Goal: Task Accomplishment & Management: Use online tool/utility

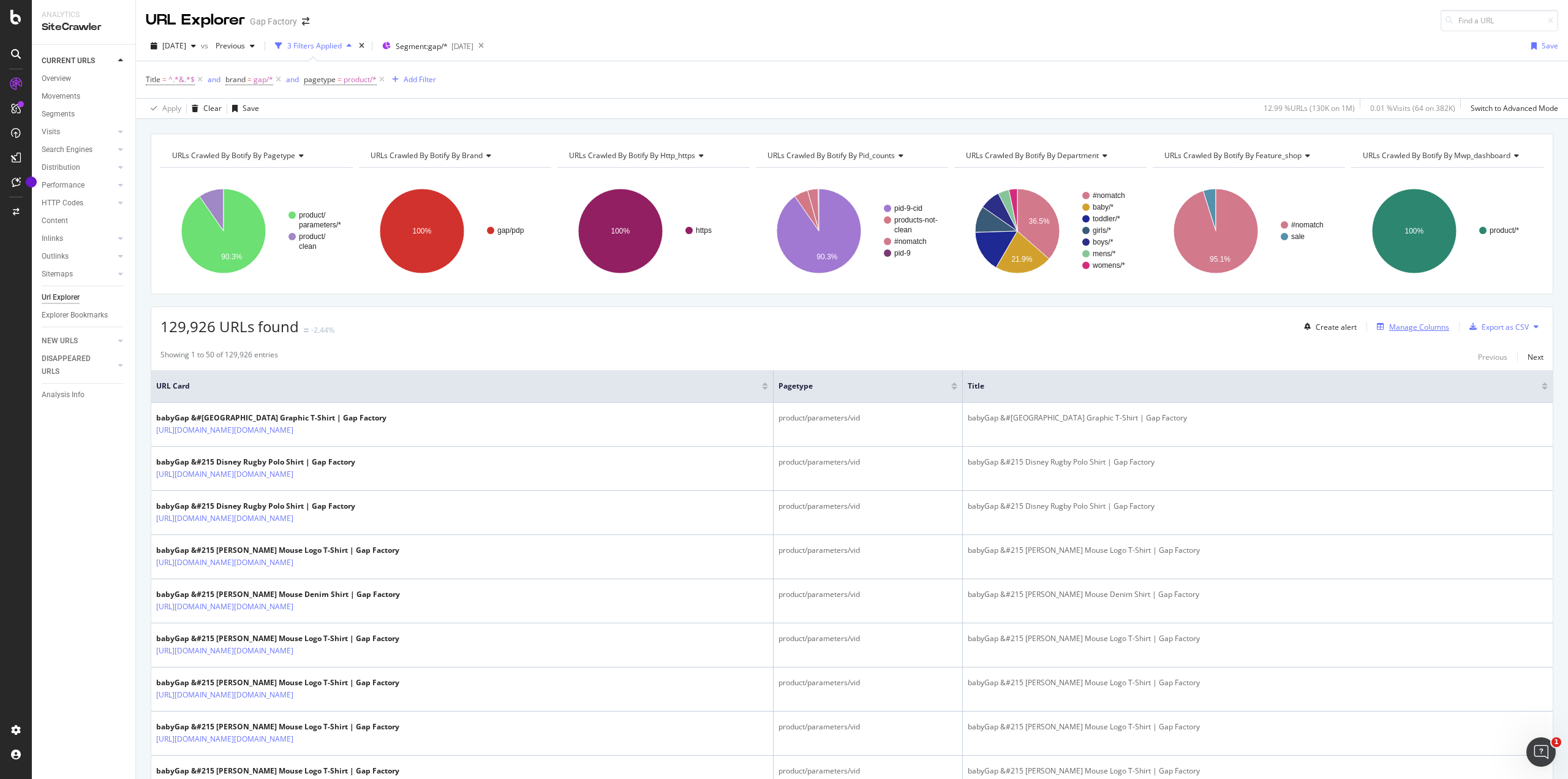
click at [1410, 324] on div "Manage Columns" at bounding box center [1419, 327] width 60 height 11
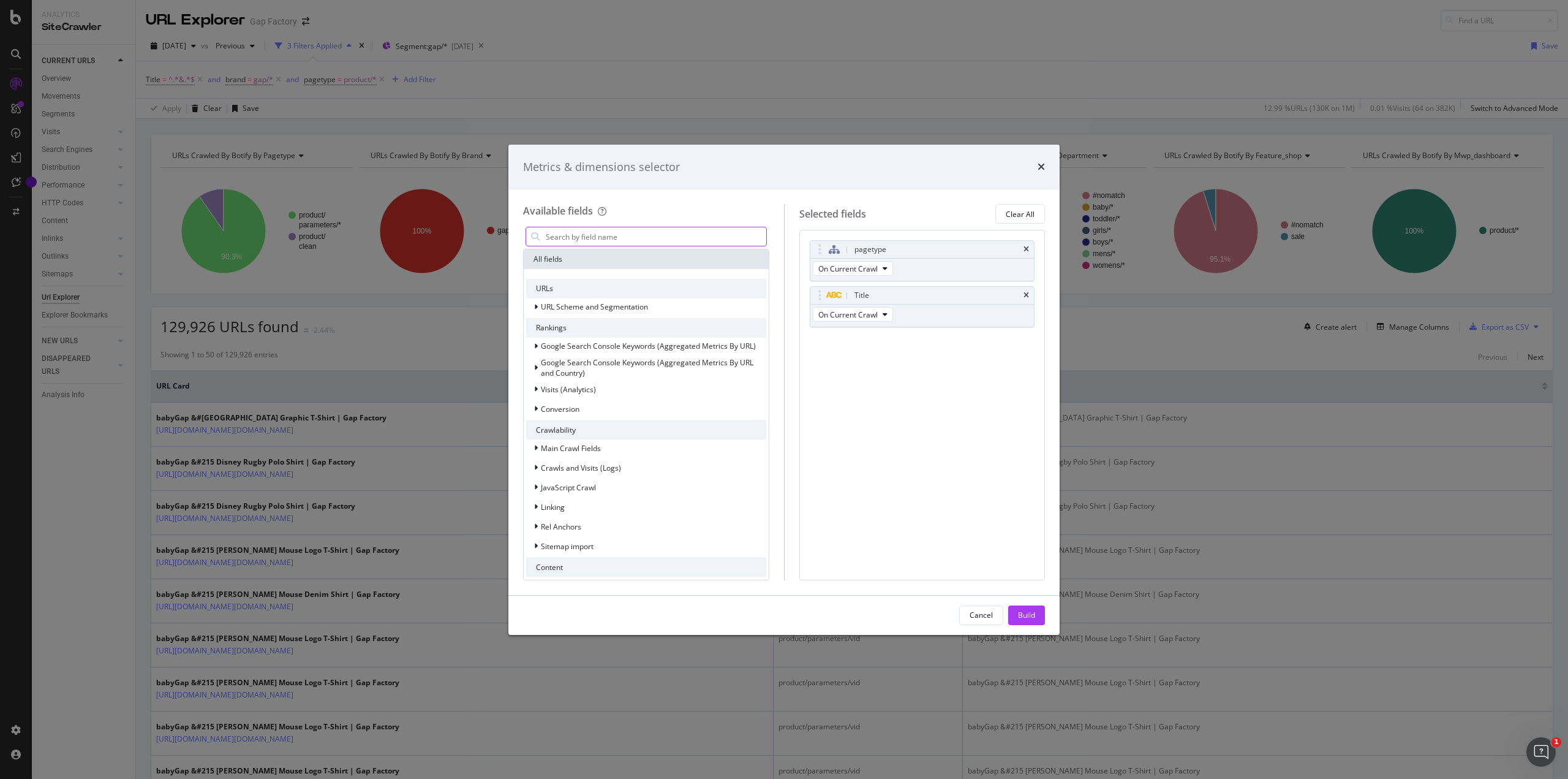
click at [574, 236] on input "modal" at bounding box center [655, 237] width 222 height 18
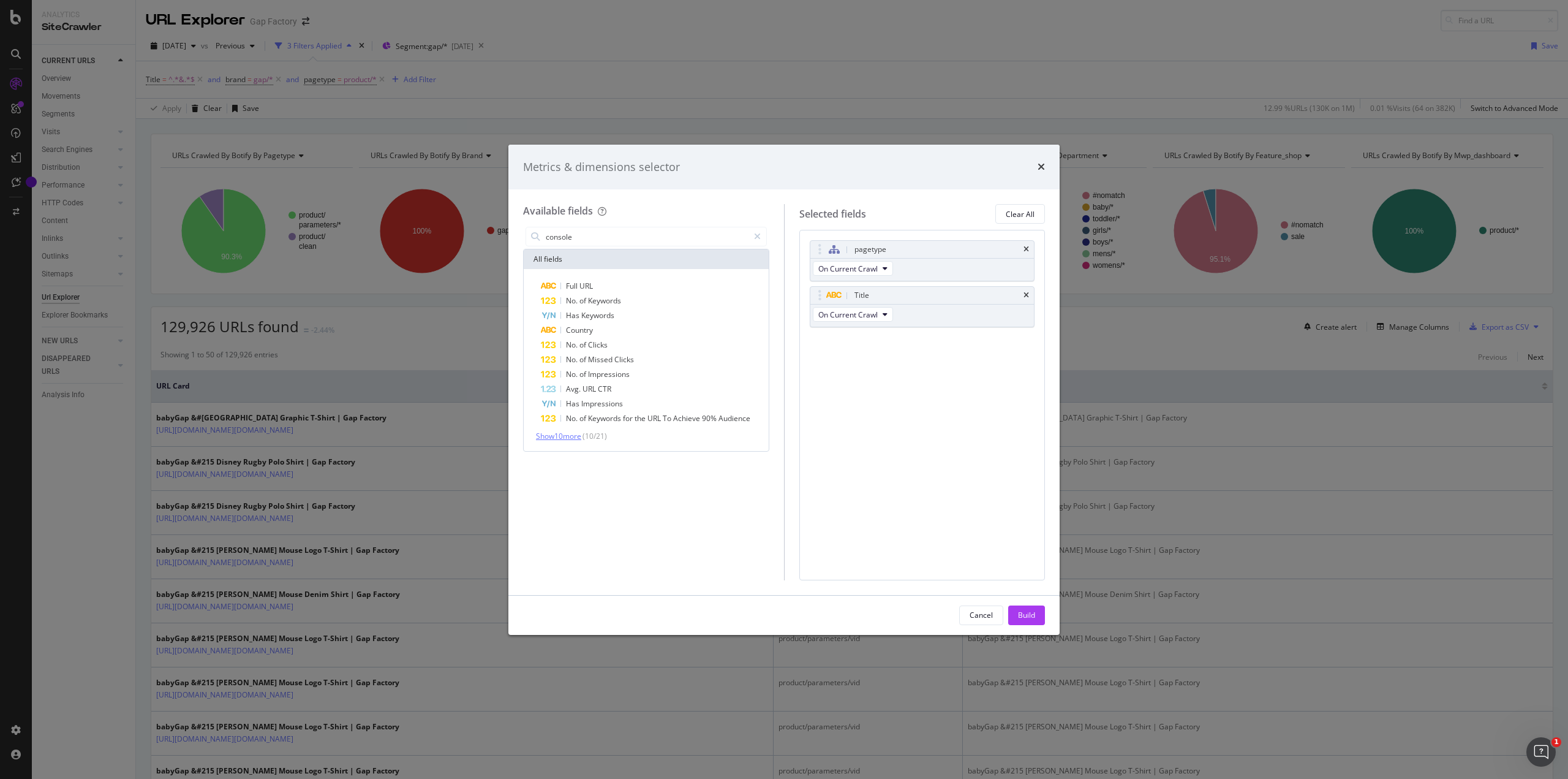
click at [566, 435] on span "Show 10 more" at bounding box center [559, 436] width 45 height 11
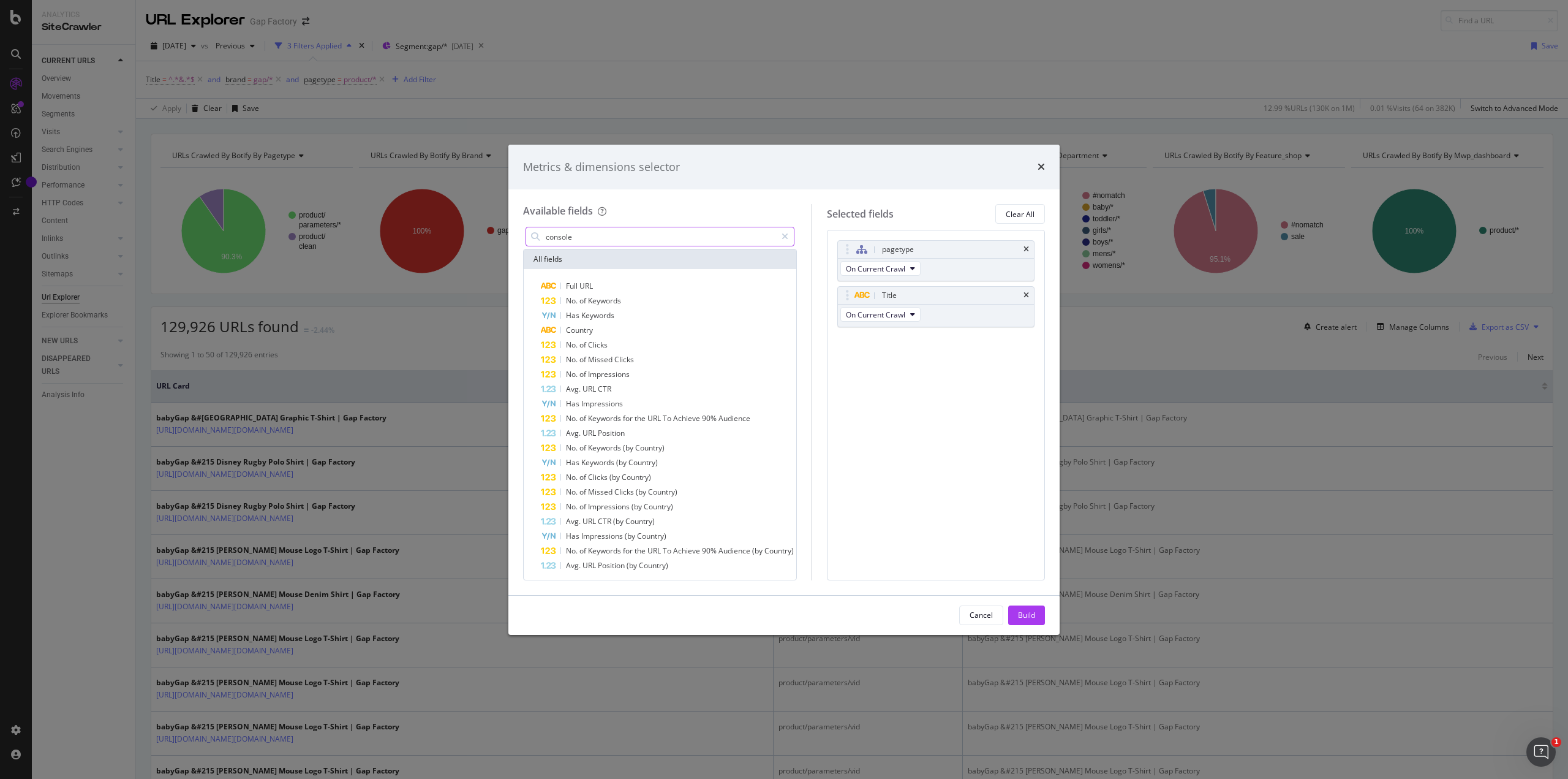
click at [600, 233] on input "console" at bounding box center [660, 237] width 231 height 18
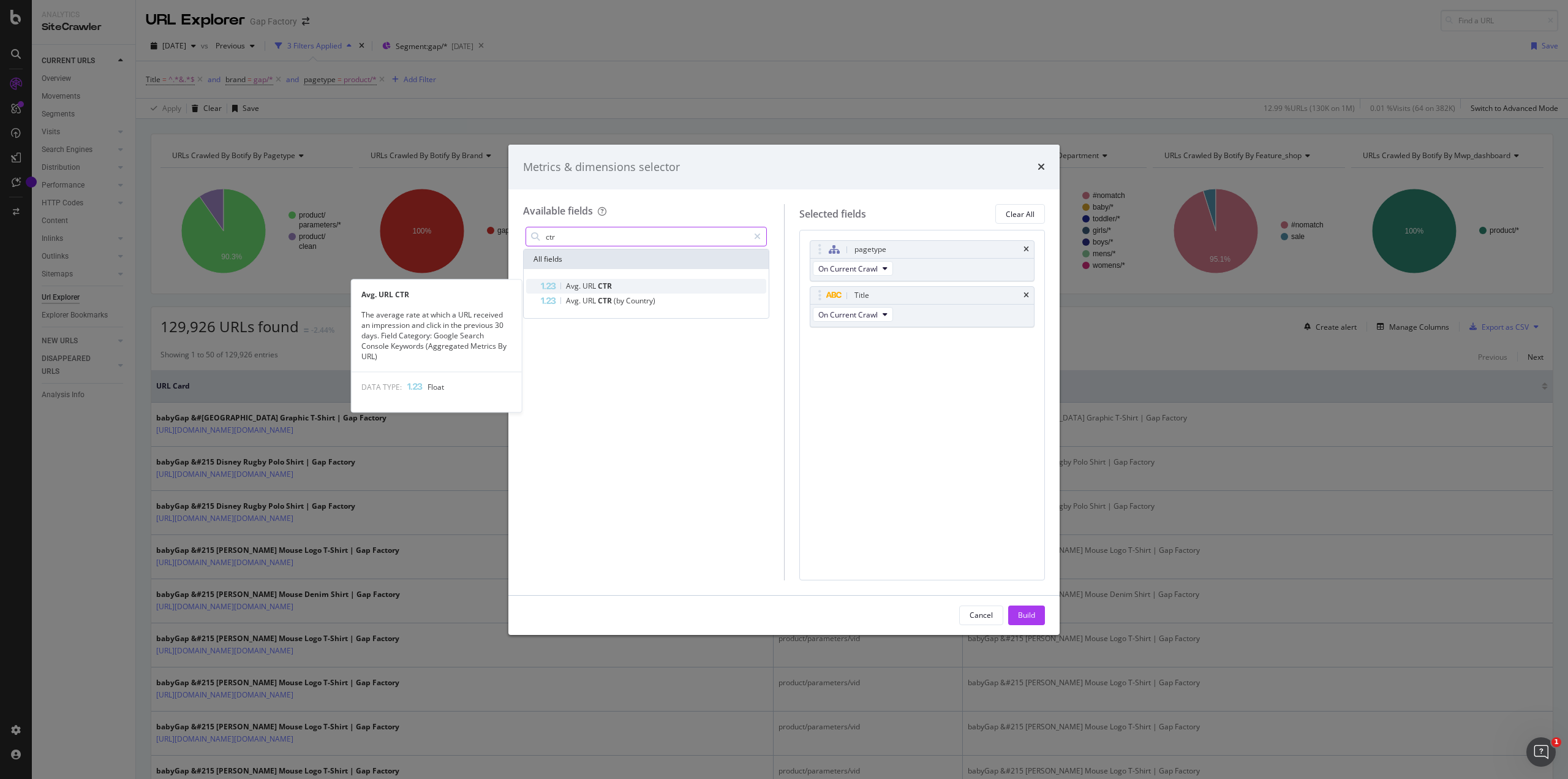
type input "ctr"
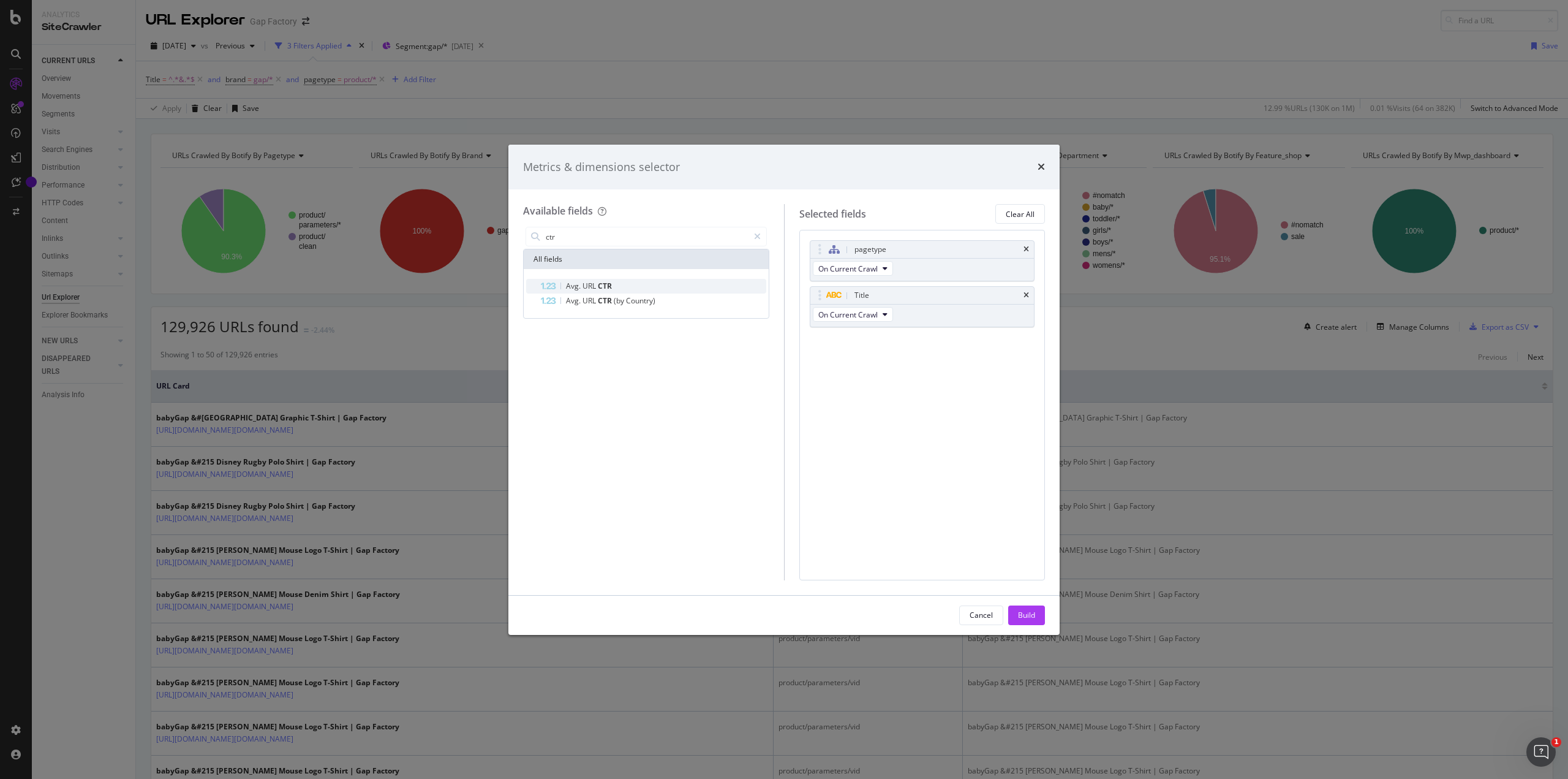
click at [593, 285] on span "URL" at bounding box center [590, 286] width 15 height 11
click at [1018, 614] on div "Build" at bounding box center [1027, 615] width 17 height 11
